Goal: Information Seeking & Learning: Check status

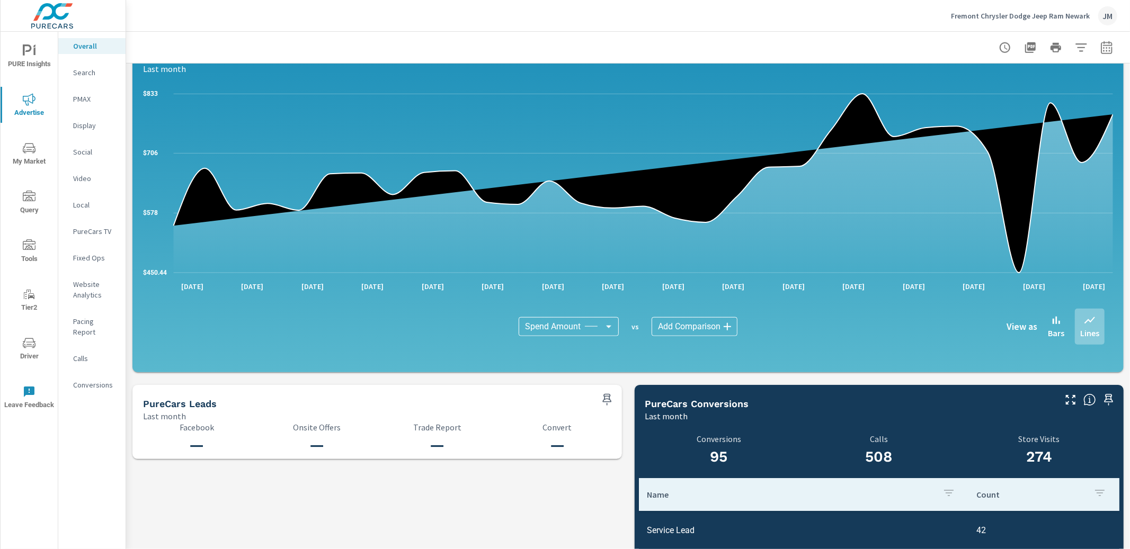
scroll to position [812, 0]
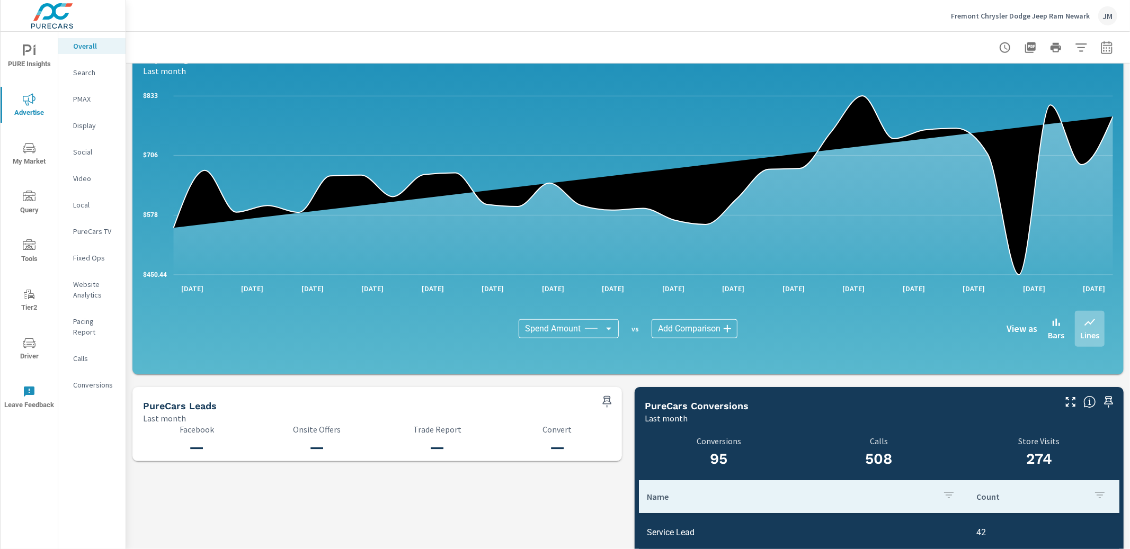
click at [73, 72] on p "Search" at bounding box center [95, 72] width 44 height 11
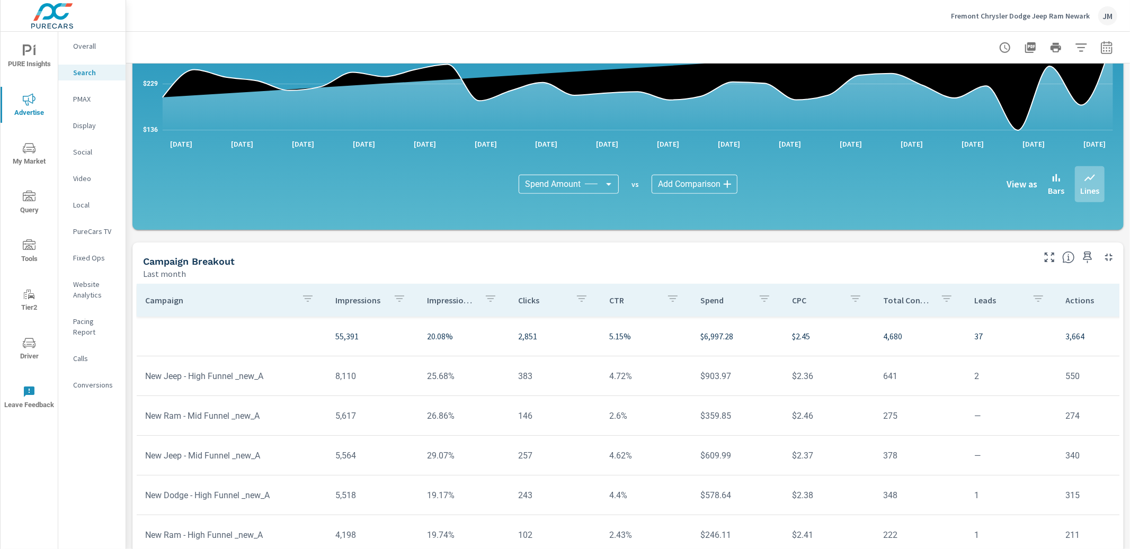
scroll to position [643, 0]
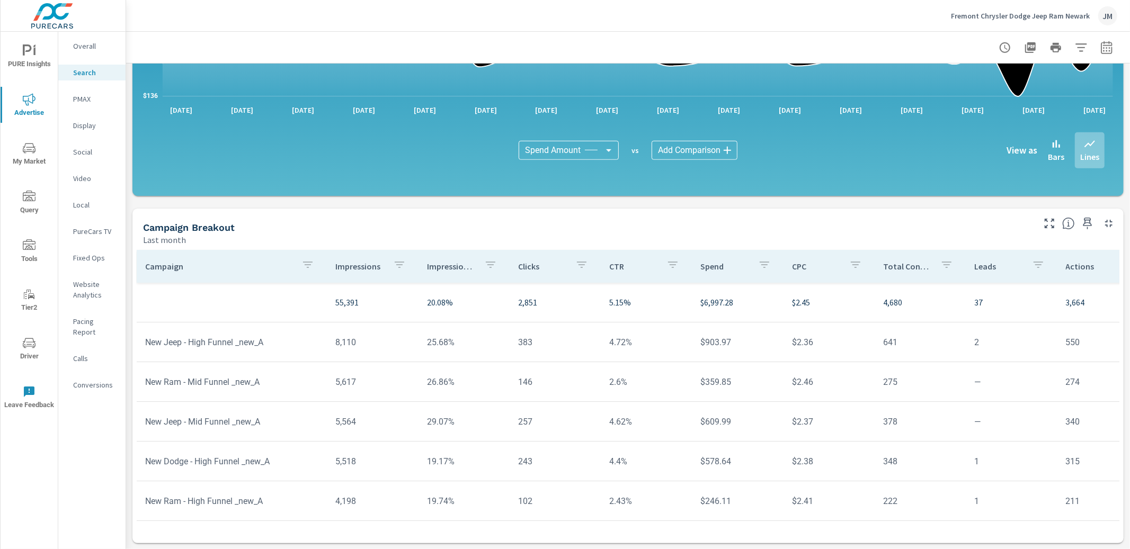
click at [84, 97] on p "PMAX" at bounding box center [95, 99] width 44 height 11
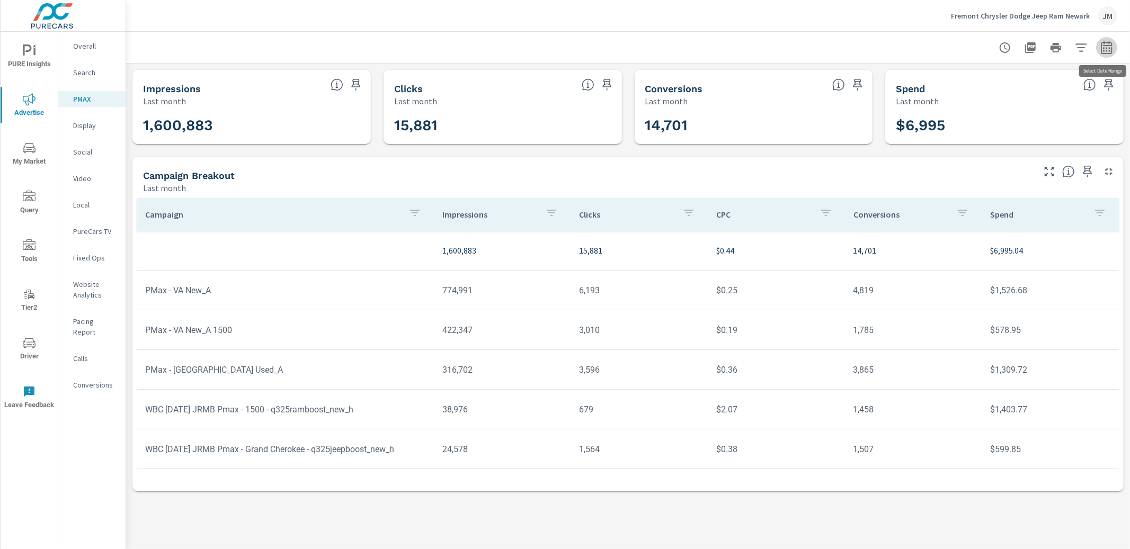
click at [1114, 44] on button "button" at bounding box center [1106, 47] width 21 height 21
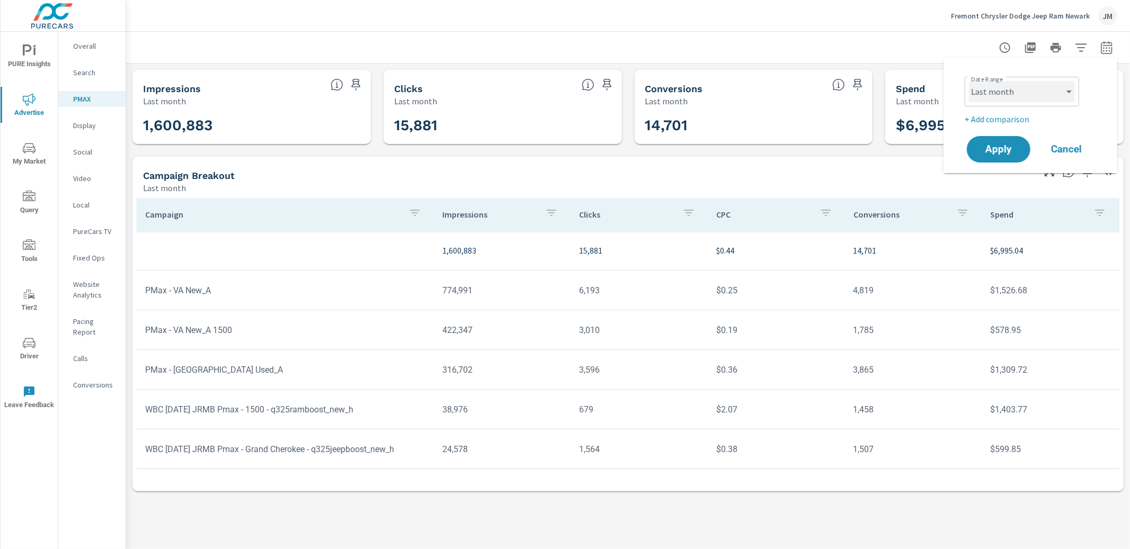
click at [1047, 93] on select "Custom [DATE] Last week Last 7 days Last 14 days Last 30 days Last 45 days Last…" at bounding box center [1022, 91] width 106 height 21
click at [969, 81] on select "Custom [DATE] Last week Last 7 days Last 14 days Last 30 days Last 45 days Last…" at bounding box center [1022, 91] width 106 height 21
select select "Last 14 days"
click at [1005, 118] on p "+ Add comparison" at bounding box center [1033, 119] width 136 height 13
select select "Previous period"
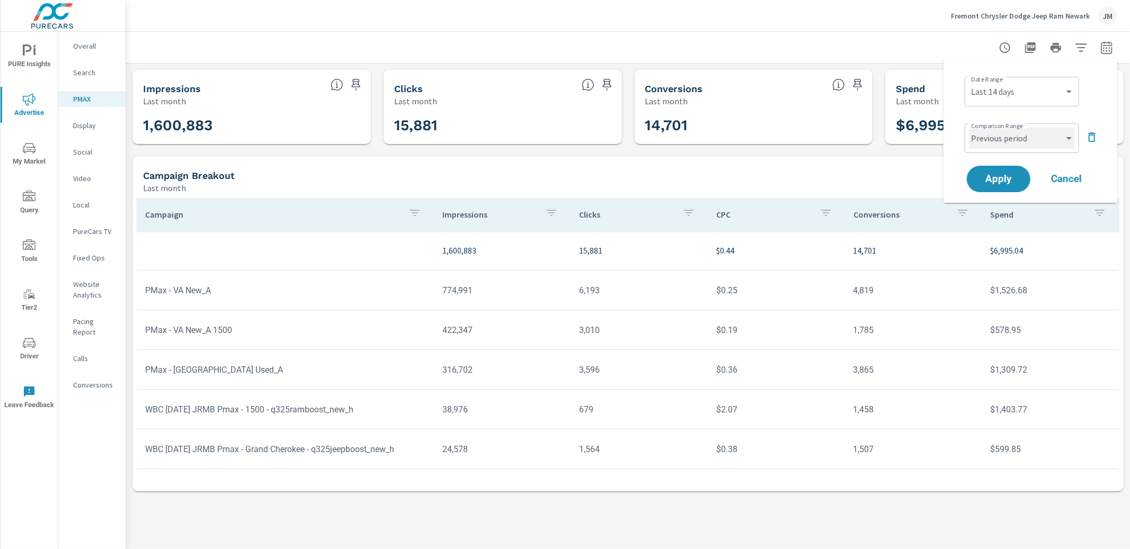
click at [1071, 133] on select "Custom Previous period Previous month Previous year" at bounding box center [1022, 138] width 106 height 21
click at [969, 128] on select "Custom Previous period Previous month Previous year" at bounding box center [1022, 138] width 106 height 21
click at [992, 180] on span "Apply" at bounding box center [998, 179] width 43 height 10
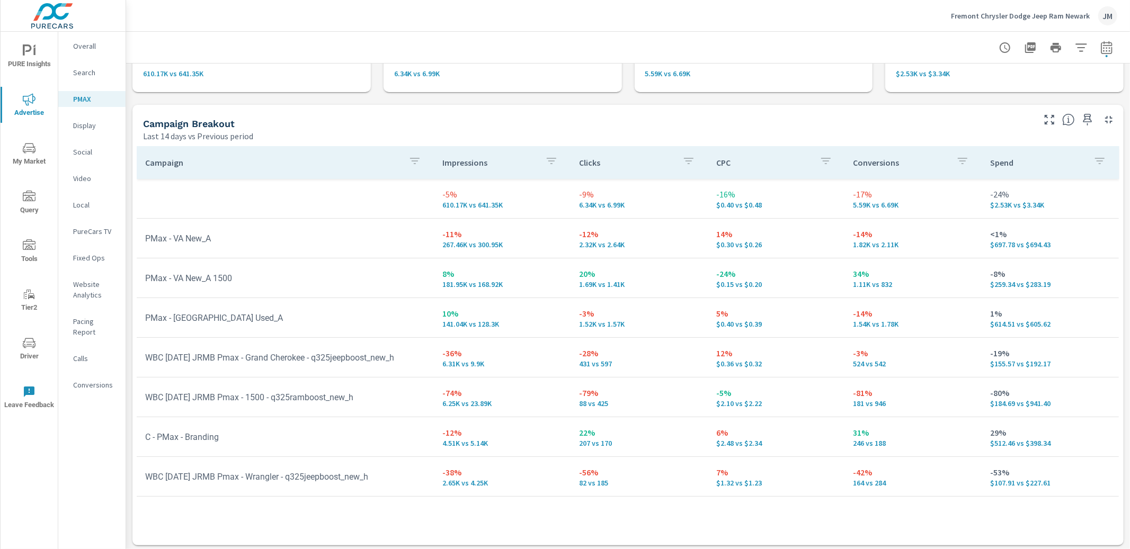
scroll to position [81, 0]
click at [86, 74] on p "Search" at bounding box center [95, 72] width 44 height 11
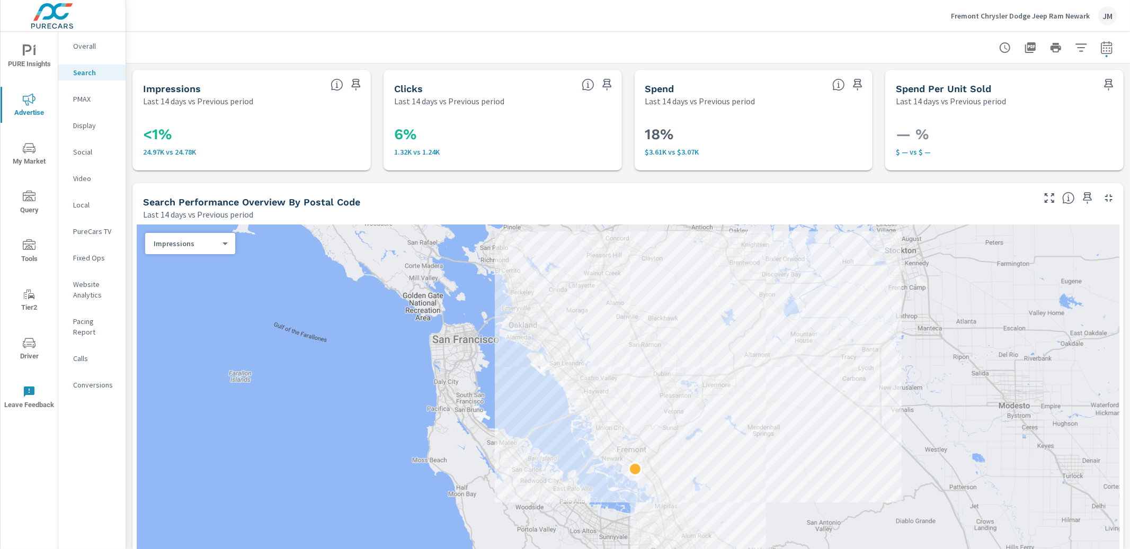
click at [83, 47] on p "Overall" at bounding box center [95, 46] width 44 height 11
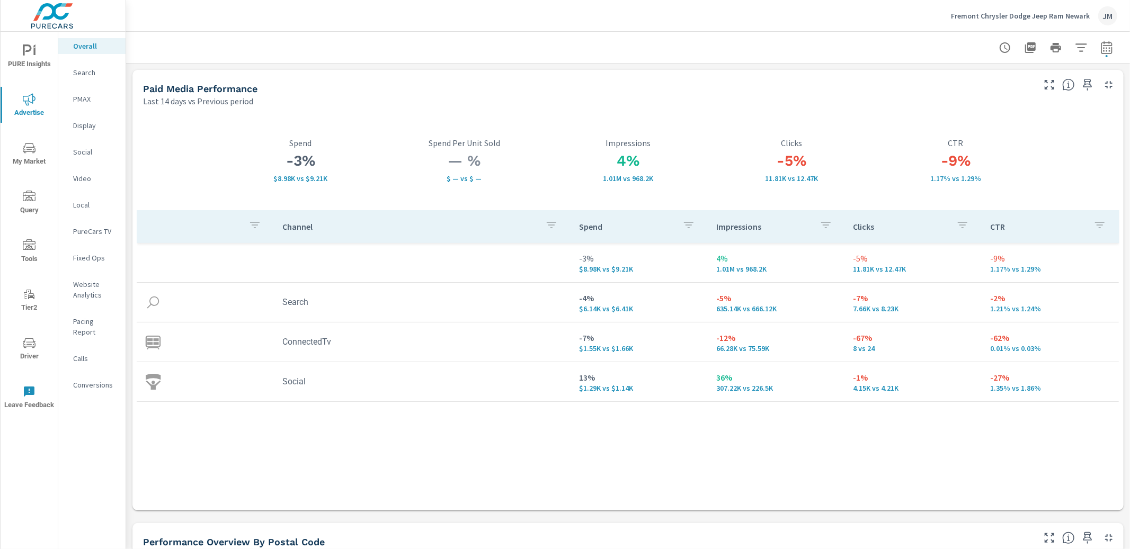
click at [82, 353] on p "Calls" at bounding box center [95, 358] width 44 height 11
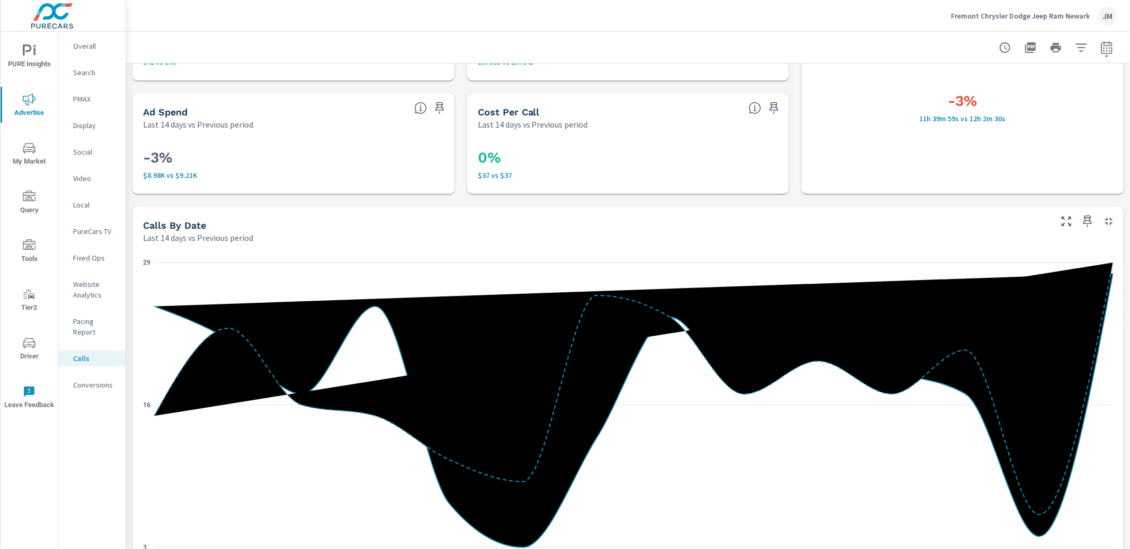
scroll to position [89, 0]
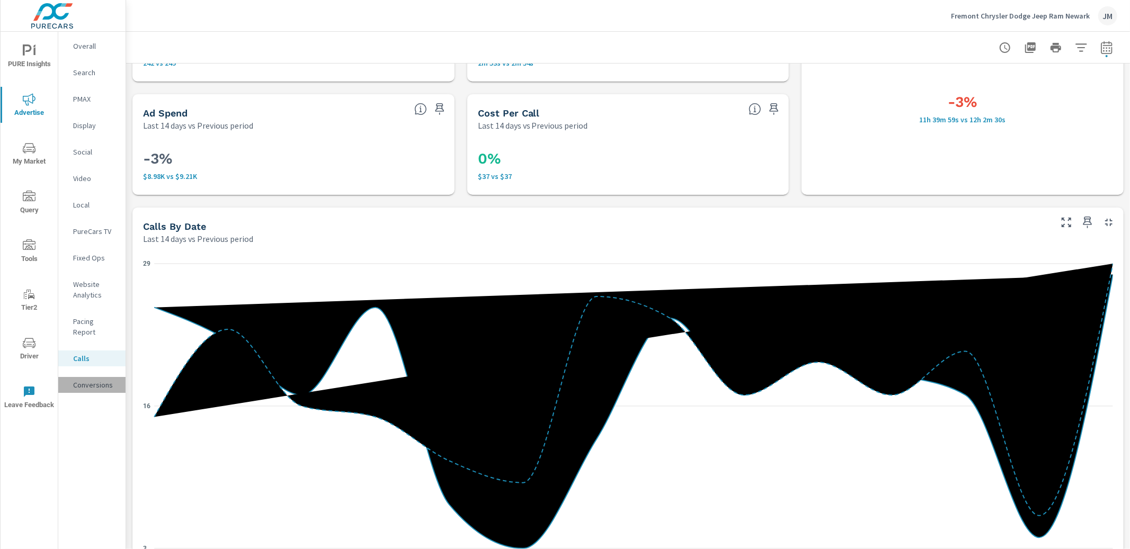
click at [86, 380] on div "Conversions" at bounding box center [91, 385] width 67 height 16
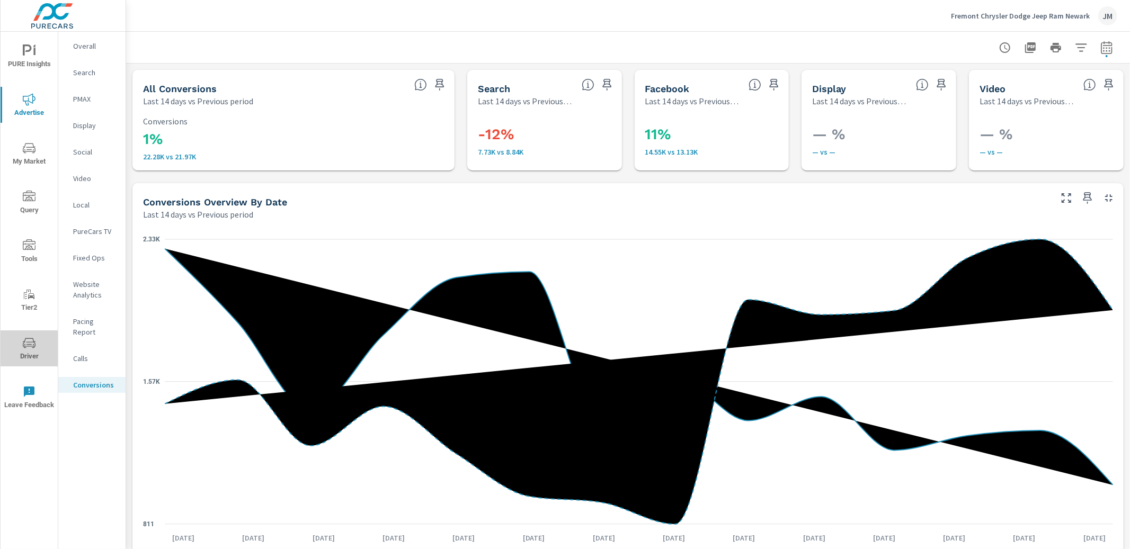
click at [23, 345] on icon "nav menu" at bounding box center [29, 343] width 13 height 13
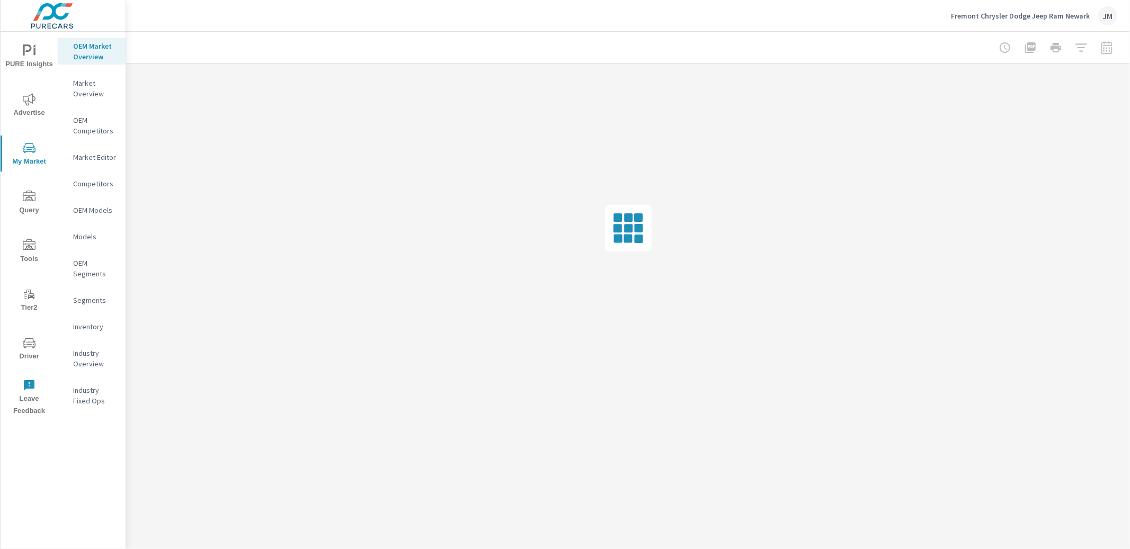
click at [29, 105] on icon "nav menu" at bounding box center [29, 99] width 13 height 13
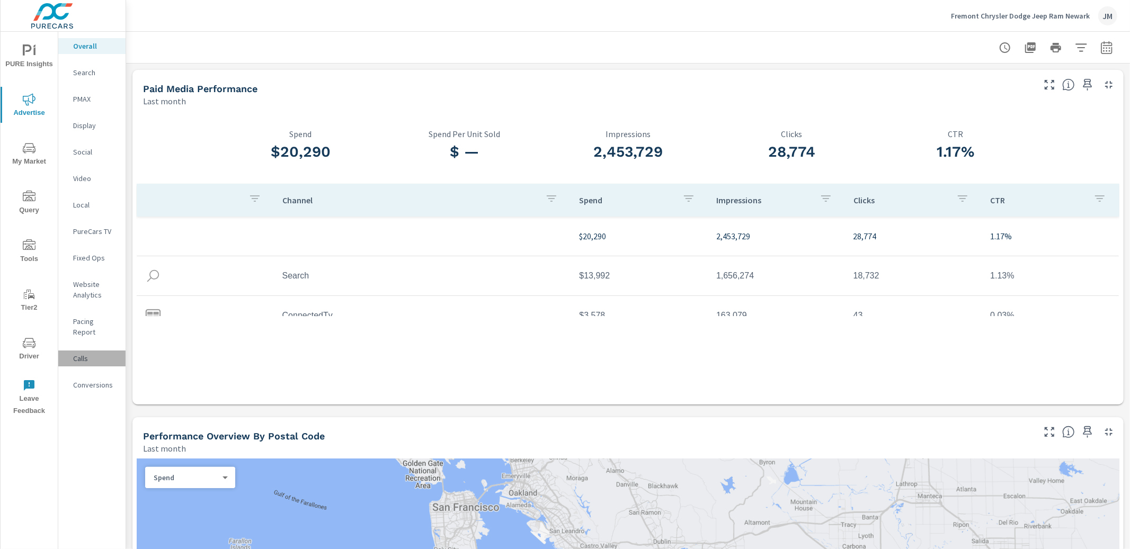
click at [86, 353] on p "Calls" at bounding box center [95, 358] width 44 height 11
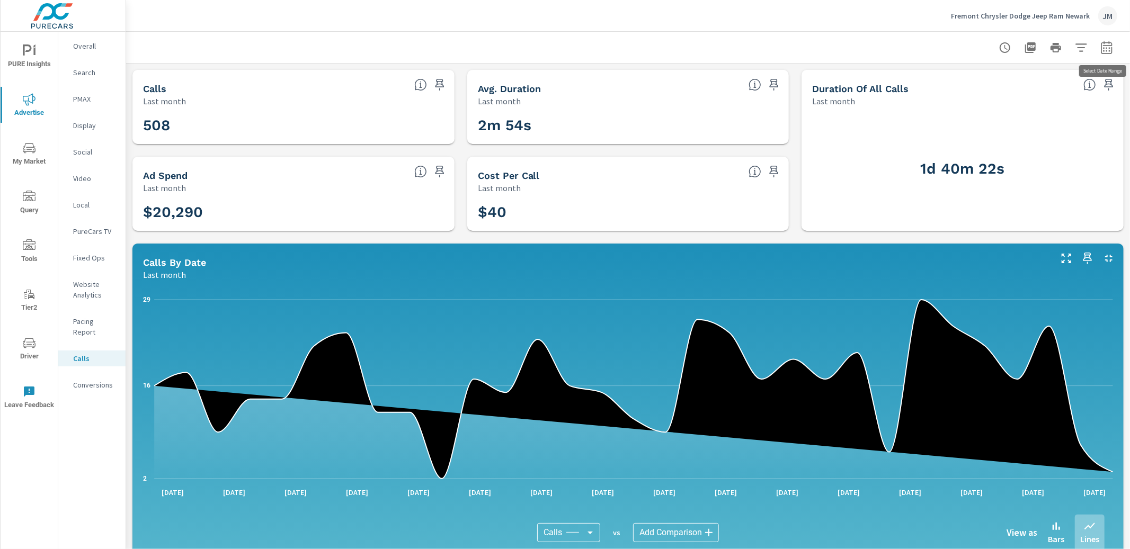
click at [1108, 46] on icon "button" at bounding box center [1107, 47] width 13 height 13
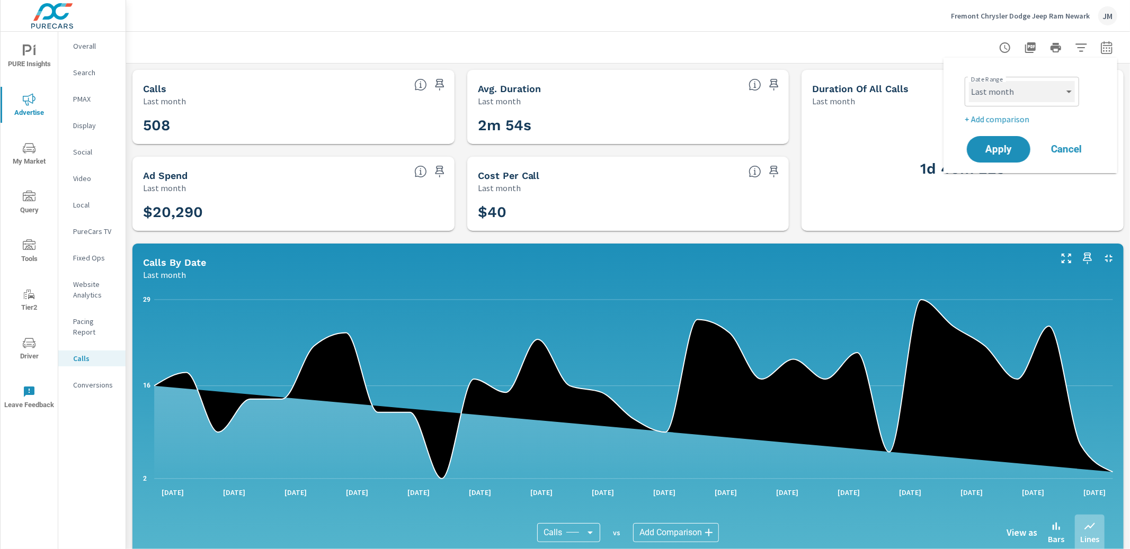
click at [992, 90] on select "Custom [DATE] Last week Last 7 days Last 14 days Last 30 days Last 45 days Last…" at bounding box center [1022, 91] width 106 height 21
click at [969, 81] on select "Custom [DATE] Last week Last 7 days Last 14 days Last 30 days Last 45 days Last…" at bounding box center [1022, 91] width 106 height 21
select select "Last 14 days"
click at [1023, 117] on p "+ Add comparison" at bounding box center [1033, 119] width 136 height 13
select select "Previous period"
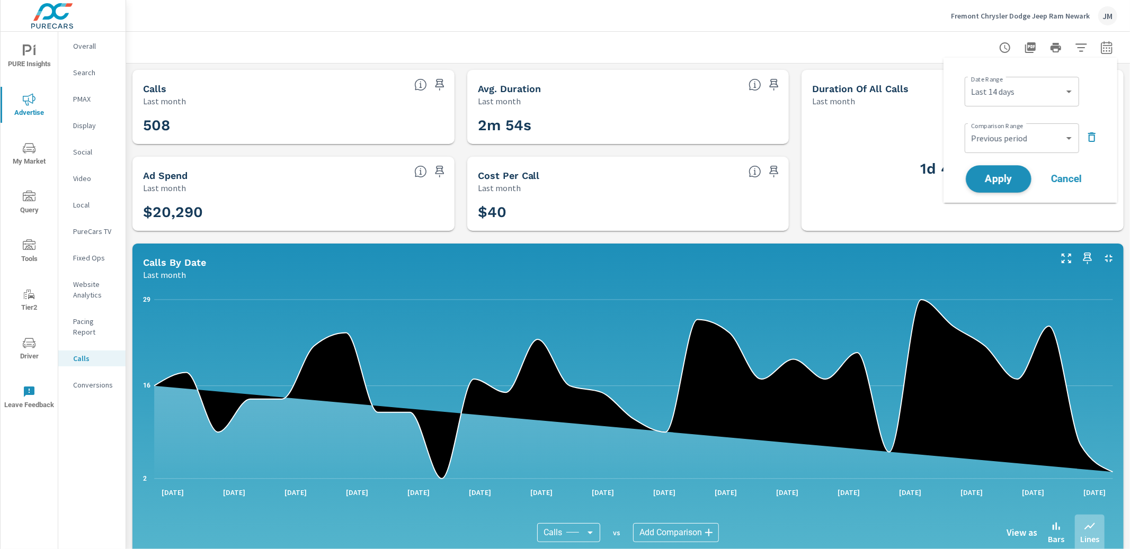
click at [991, 178] on span "Apply" at bounding box center [998, 179] width 43 height 10
